Goal: Navigation & Orientation: Find specific page/section

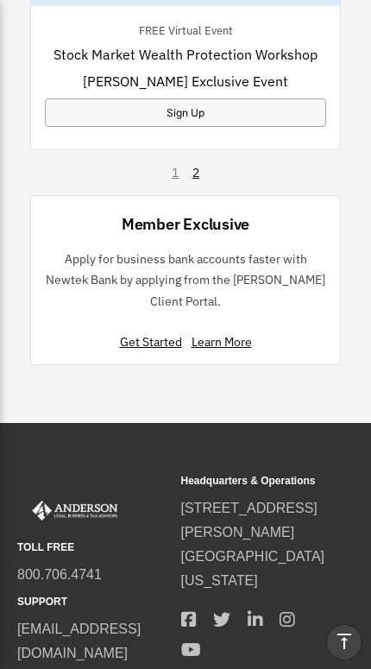
scroll to position [2154, 0]
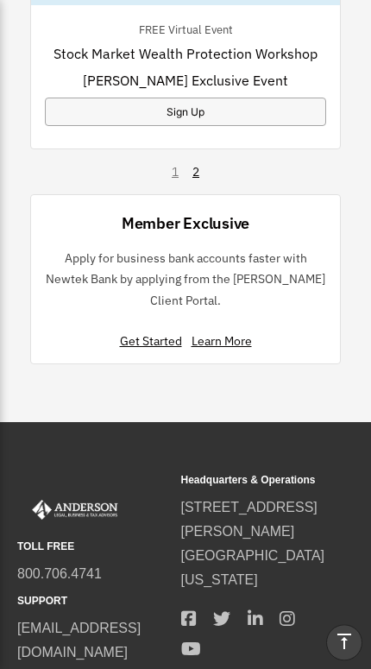
click at [40, 322] on div "Member Exclusive Apply for business bank accounts faster with Newtek Bank by ap…" at bounding box center [185, 279] width 311 height 170
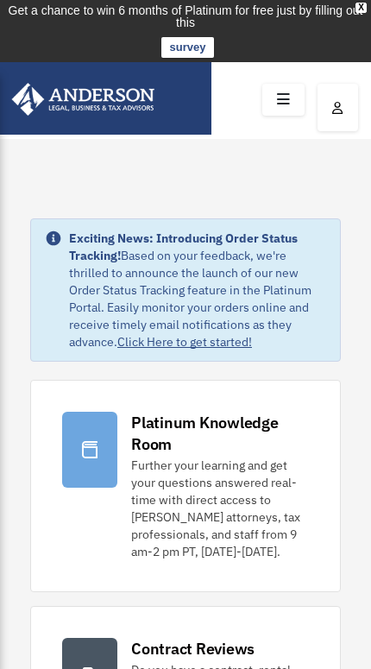
click at [282, 104] on icon at bounding box center [283, 99] width 25 height 27
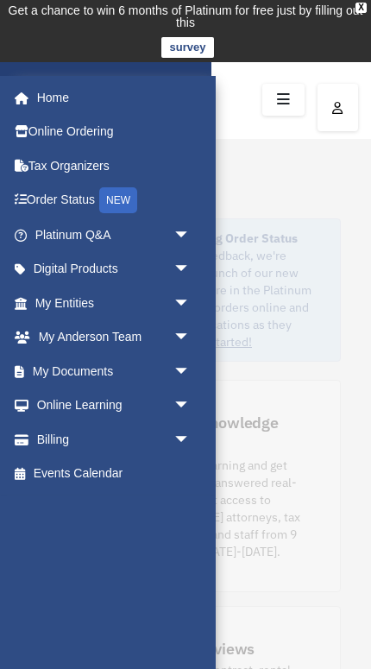
click at [37, 432] on link "Billing arrow_drop_down" at bounding box center [114, 439] width 204 height 35
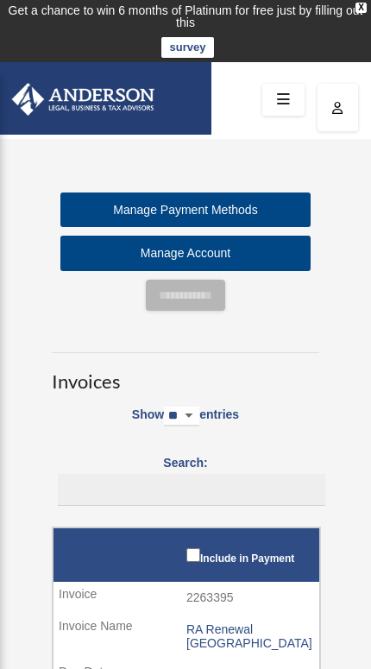
click at [287, 96] on icon at bounding box center [283, 99] width 25 height 27
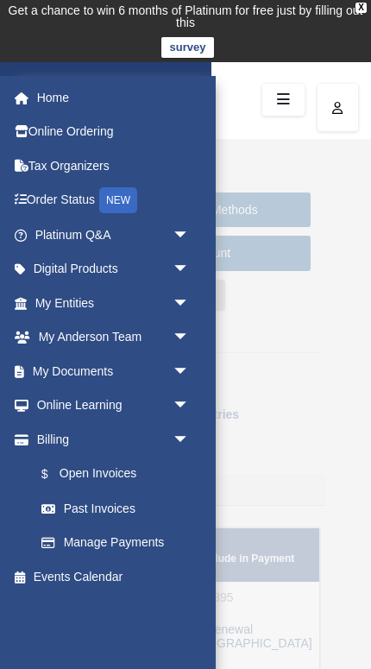
click at [51, 91] on link "Home" at bounding box center [114, 97] width 204 height 35
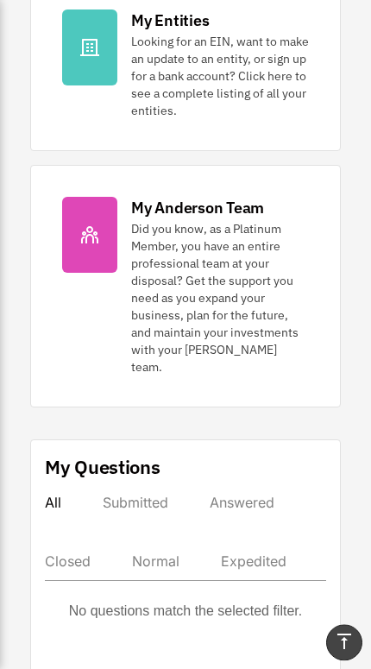
scroll to position [831, 0]
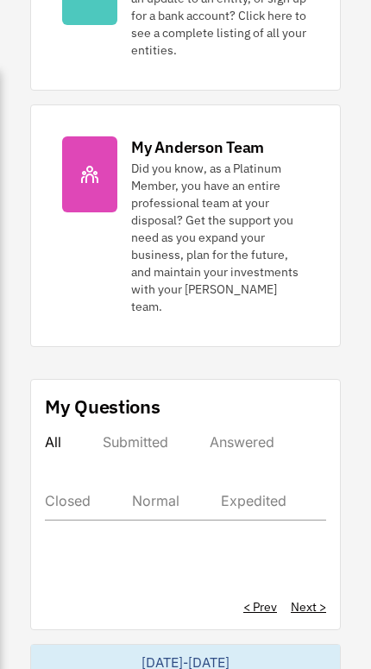
scroll to position [831, 0]
